Goal: Find specific page/section: Find specific page/section

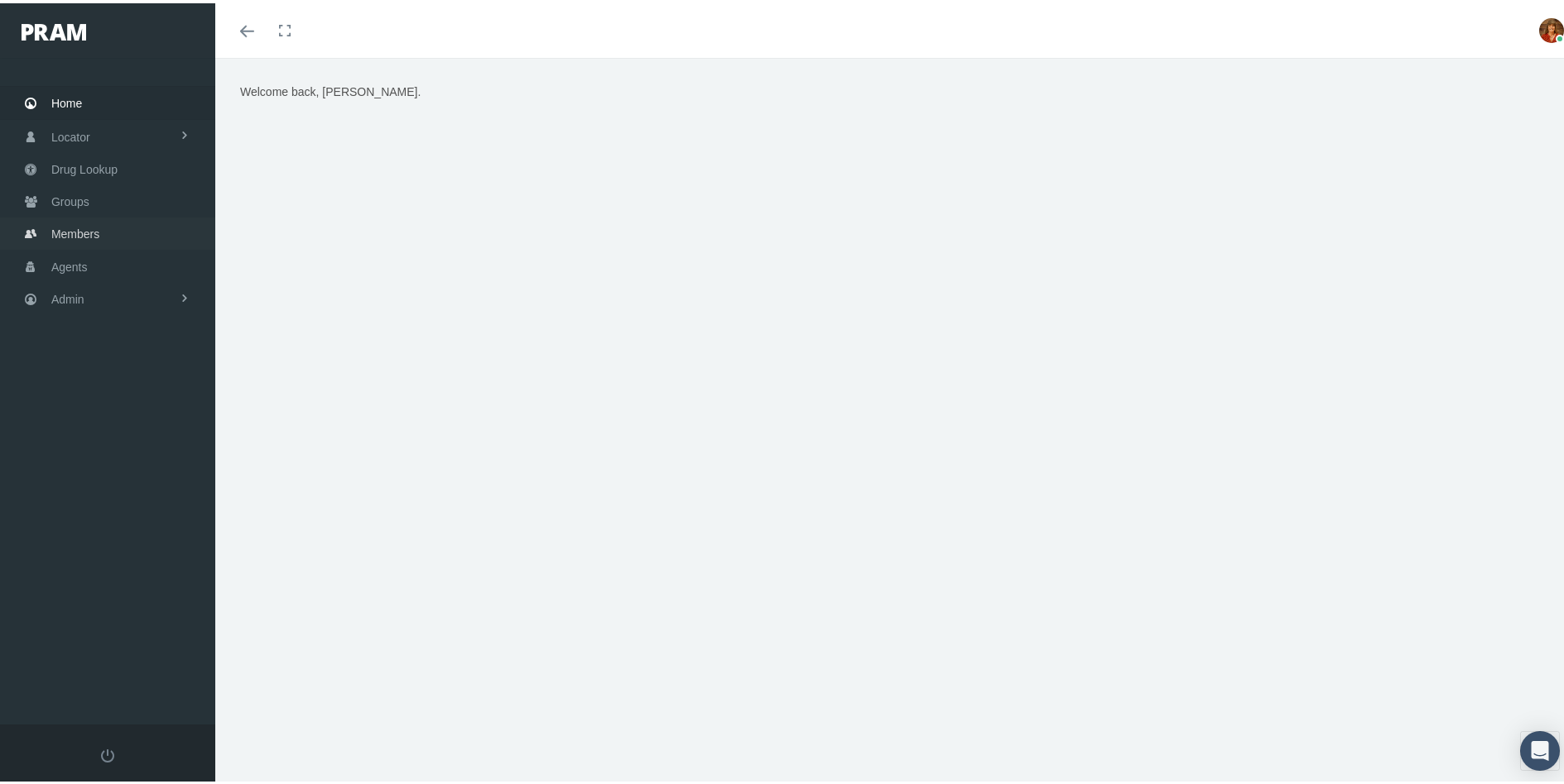
click at [72, 229] on span "Members" at bounding box center [75, 231] width 48 height 32
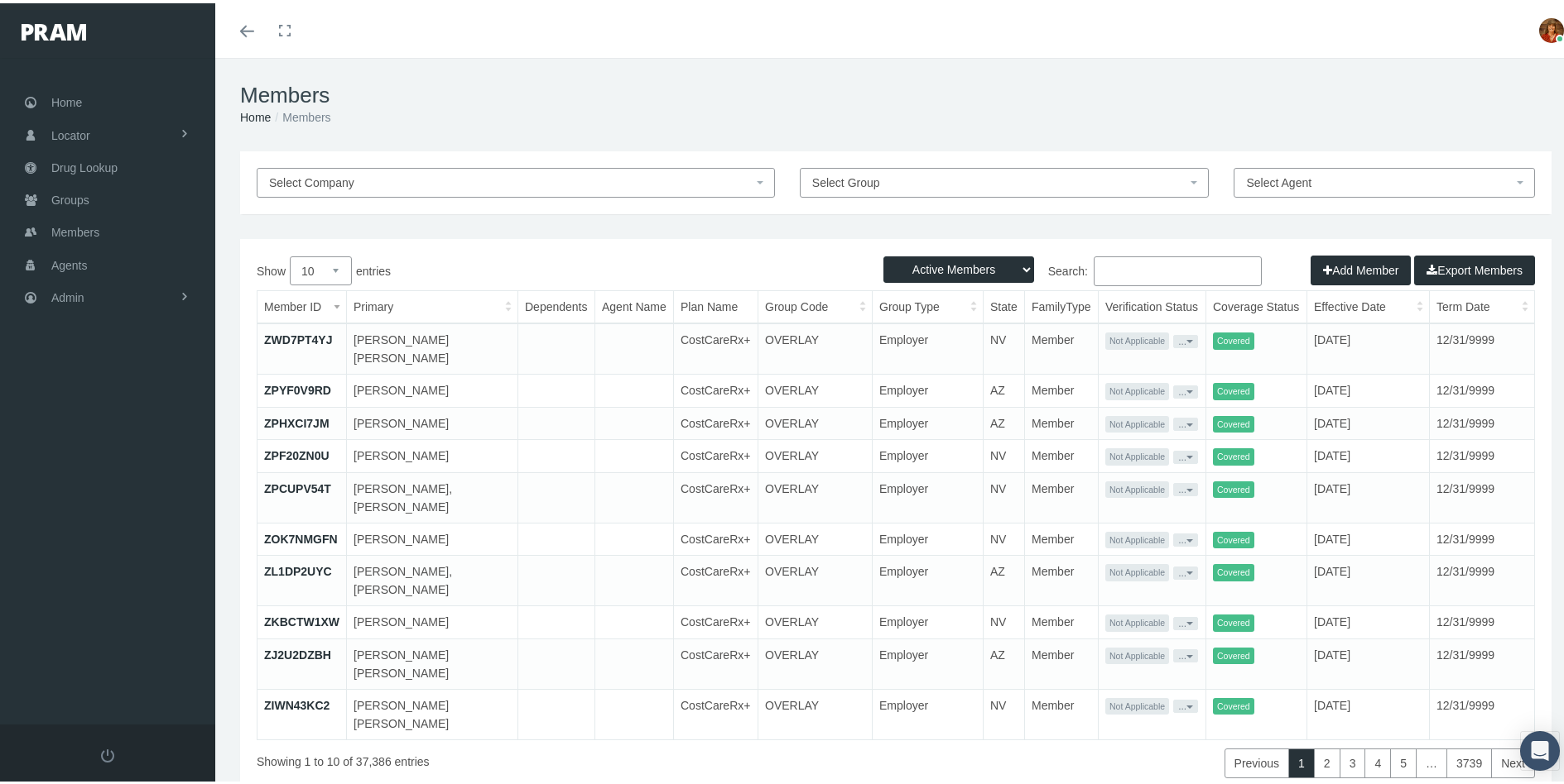
click at [1131, 271] on input "Search:" at bounding box center [1177, 268] width 168 height 30
click at [1139, 265] on input "Search:" at bounding box center [1177, 268] width 168 height 30
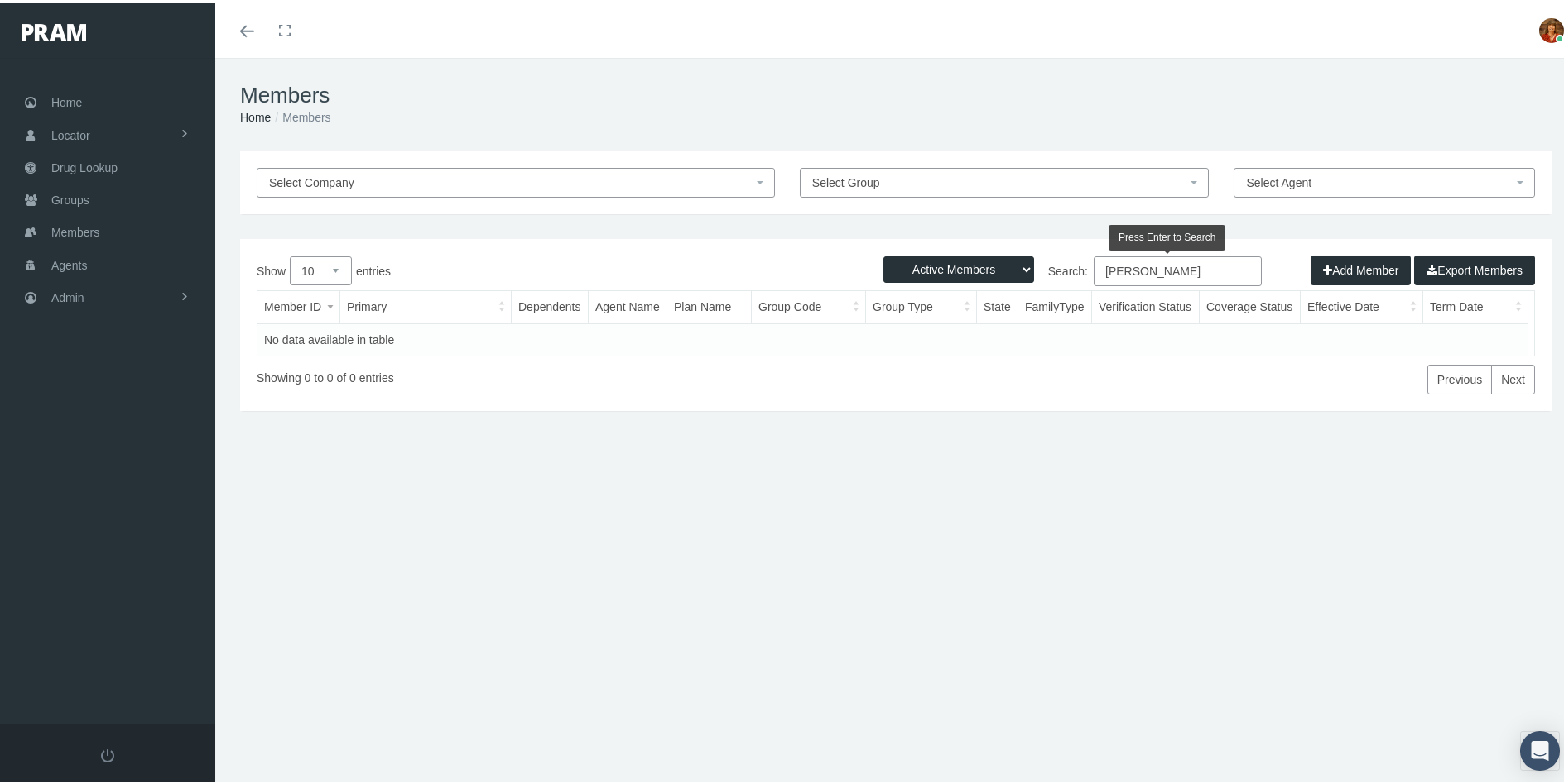
drag, startPoint x: 1154, startPoint y: 273, endPoint x: 1049, endPoint y: 250, distance: 107.5
click at [1067, 258] on label "Search: [PERSON_NAME]" at bounding box center [1079, 268] width 365 height 30
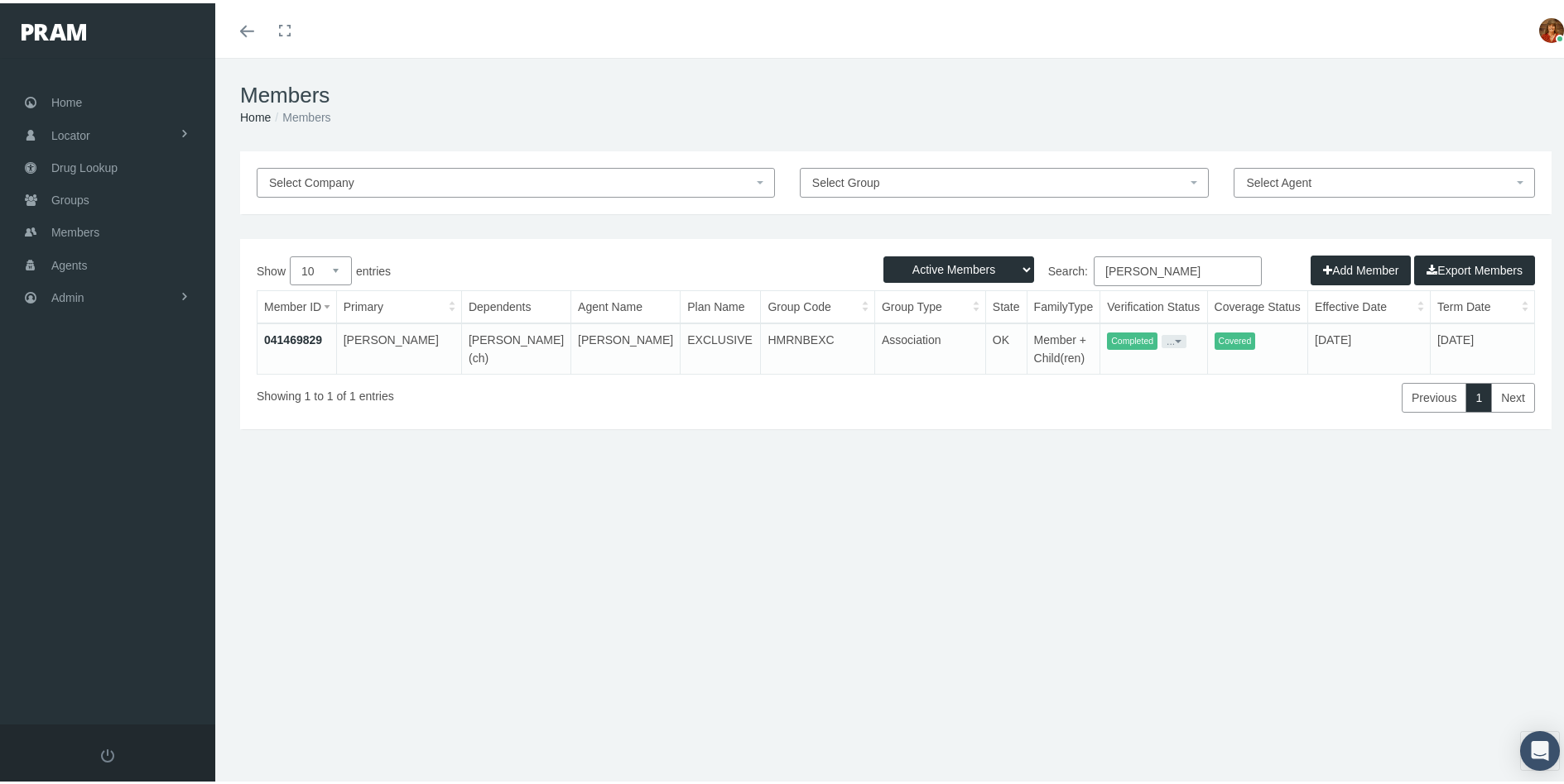
type input "[PERSON_NAME]"
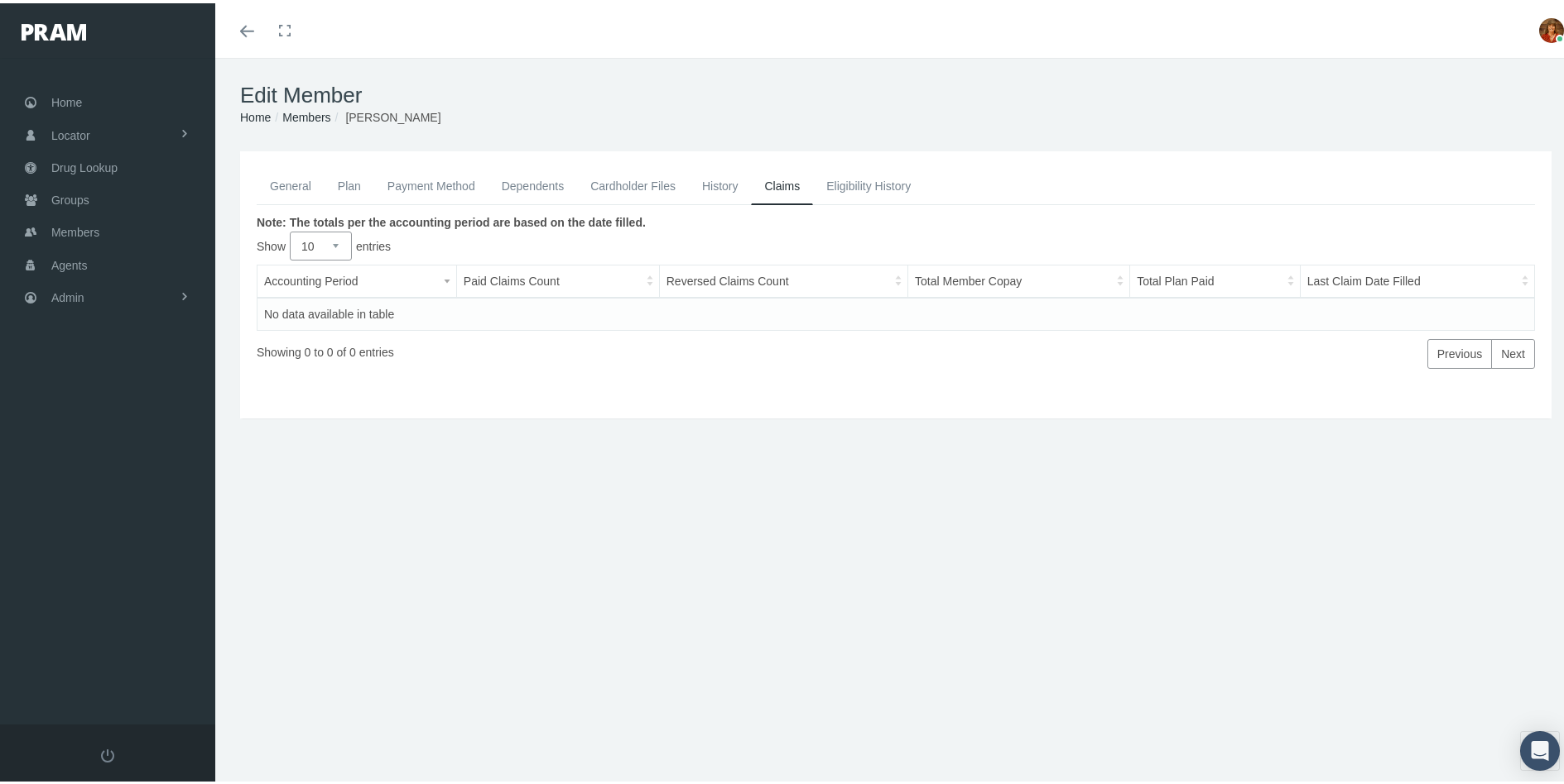
click at [290, 177] on link "General" at bounding box center [290, 183] width 67 height 37
